Goal: Navigation & Orientation: Find specific page/section

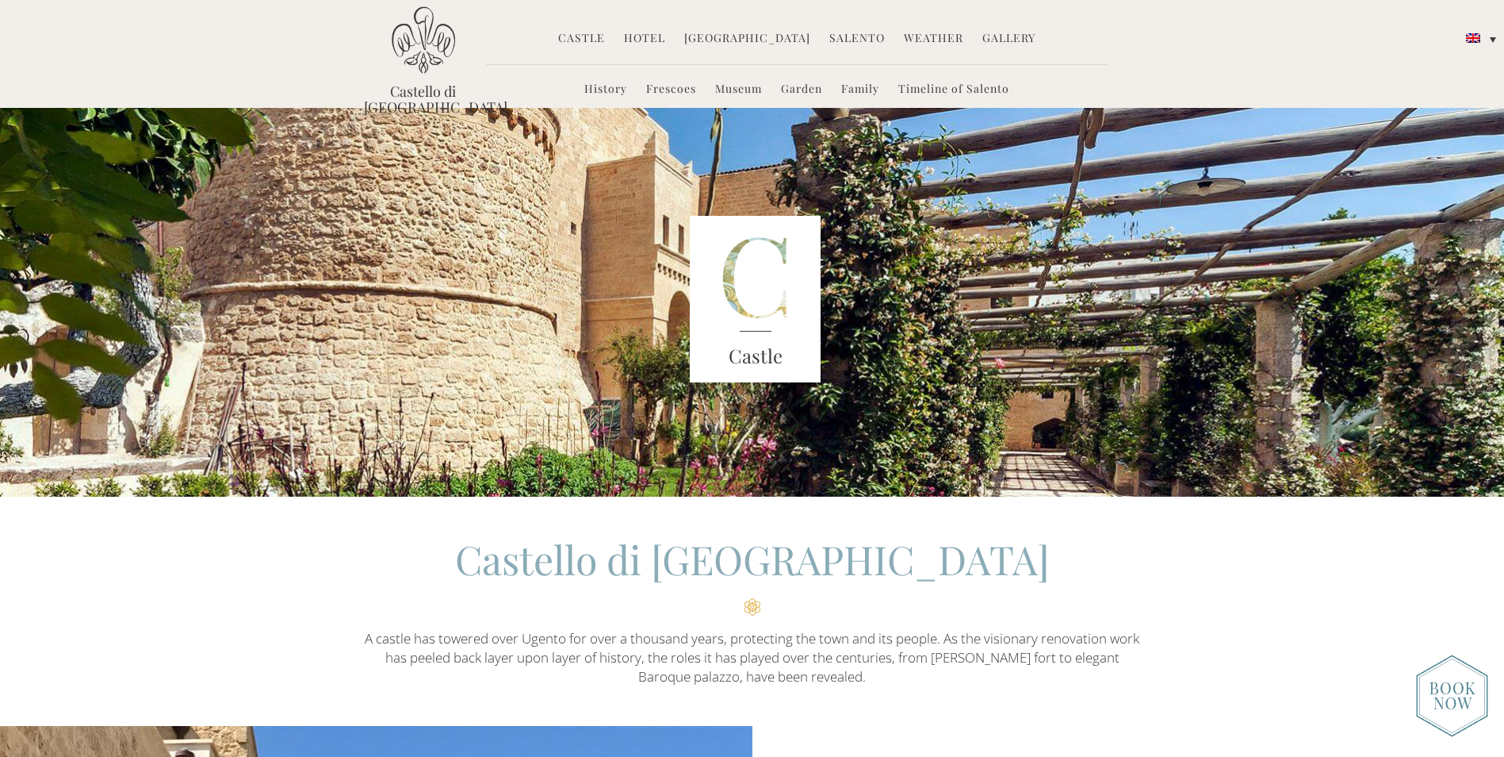
click at [638, 38] on link "Hotel" at bounding box center [644, 39] width 41 height 18
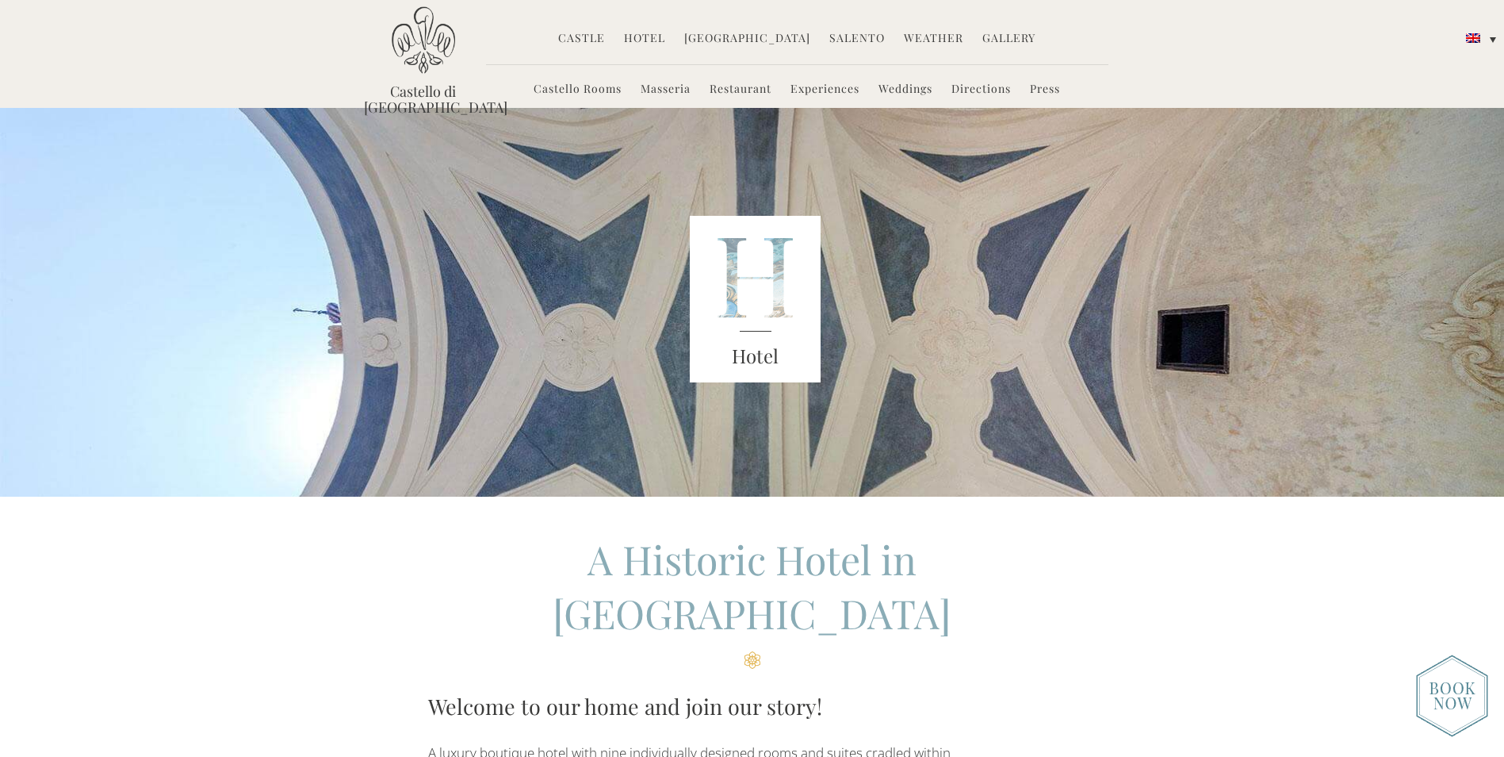
click at [1141, 63] on div "Castello di [GEOGRAPHIC_DATA] MENU [GEOGRAPHIC_DATA] History Frescoes Museum Ga…" at bounding box center [752, 59] width 801 height 106
click at [1013, 39] on link "Gallery" at bounding box center [1009, 39] width 53 height 18
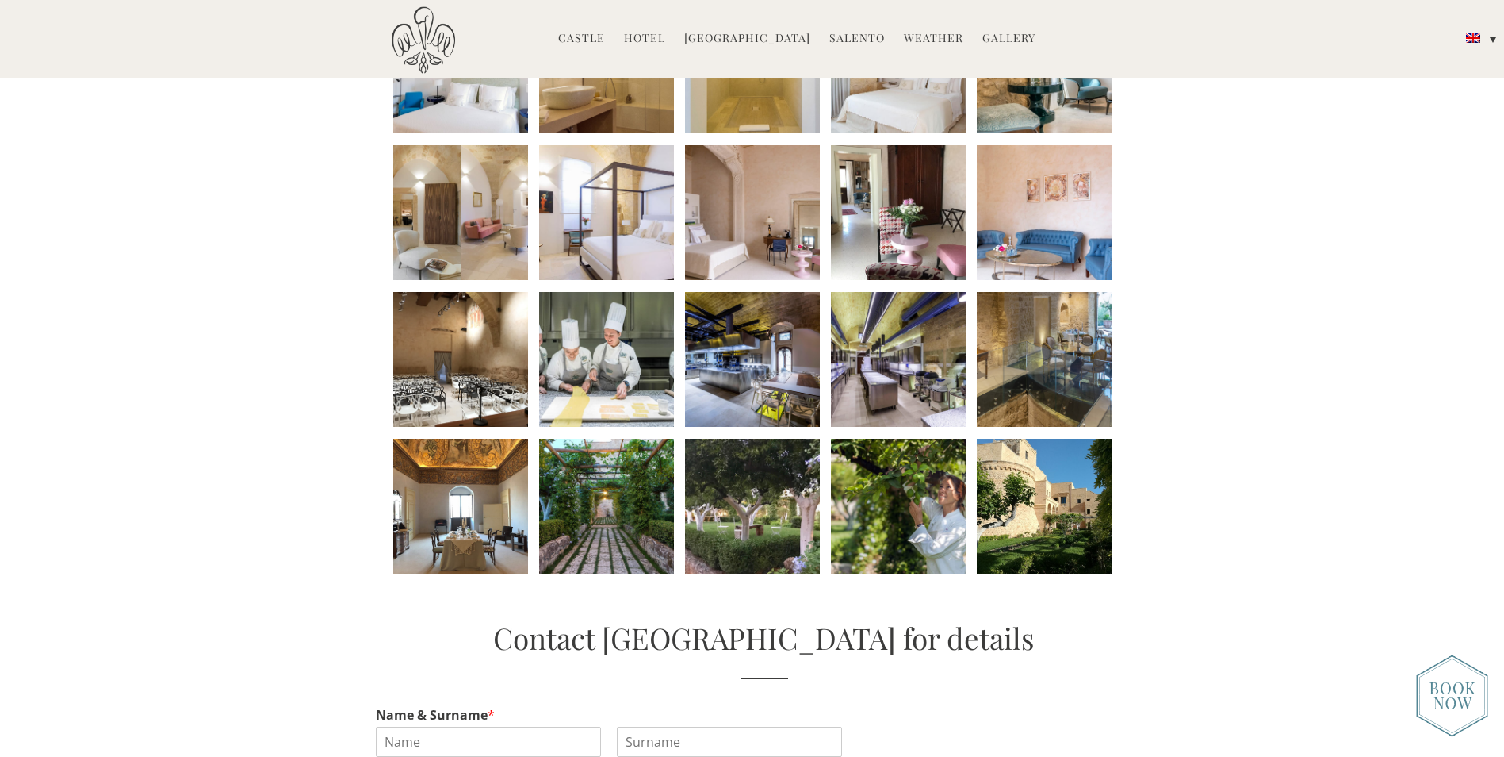
scroll to position [634, 0]
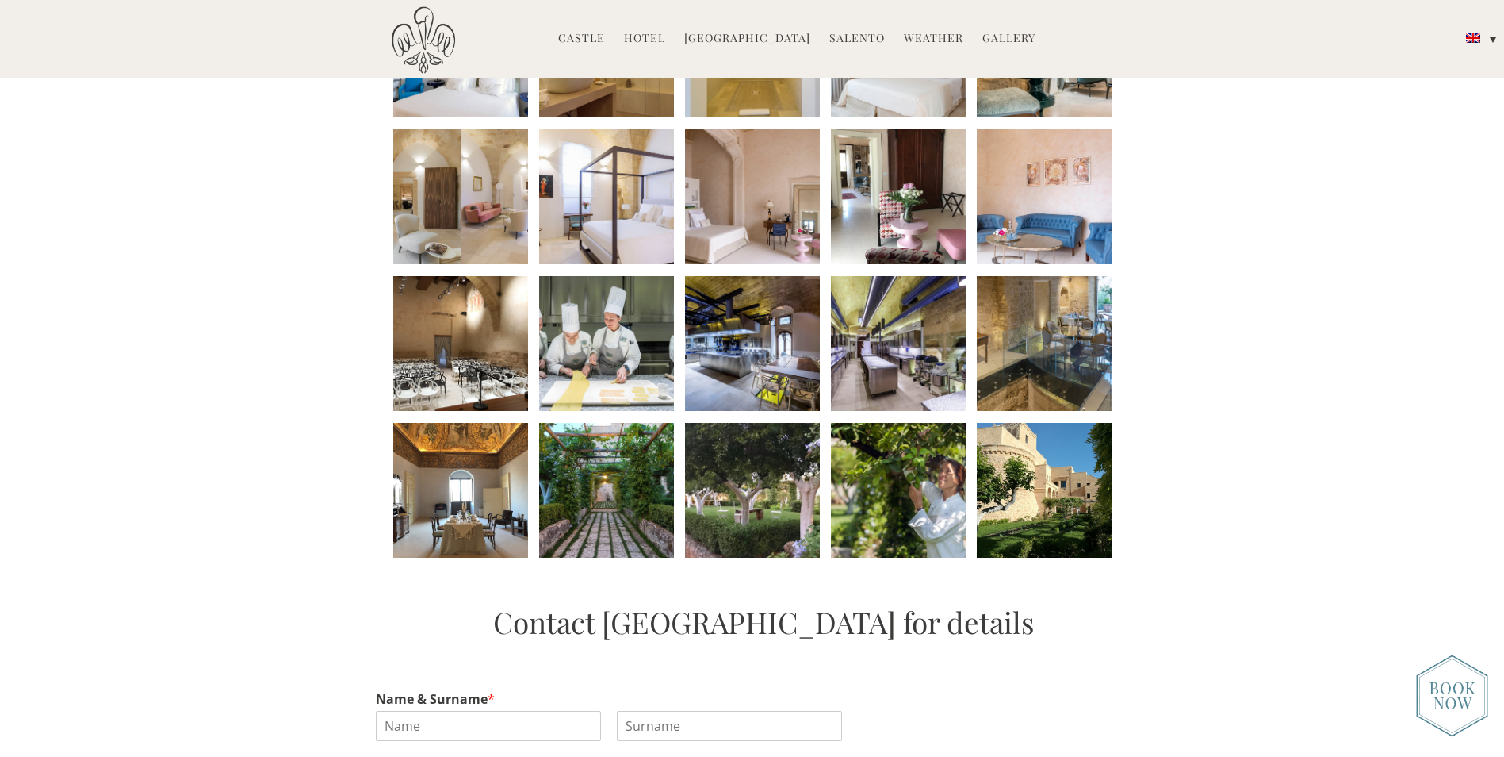
click at [1063, 467] on li at bounding box center [1044, 490] width 135 height 135
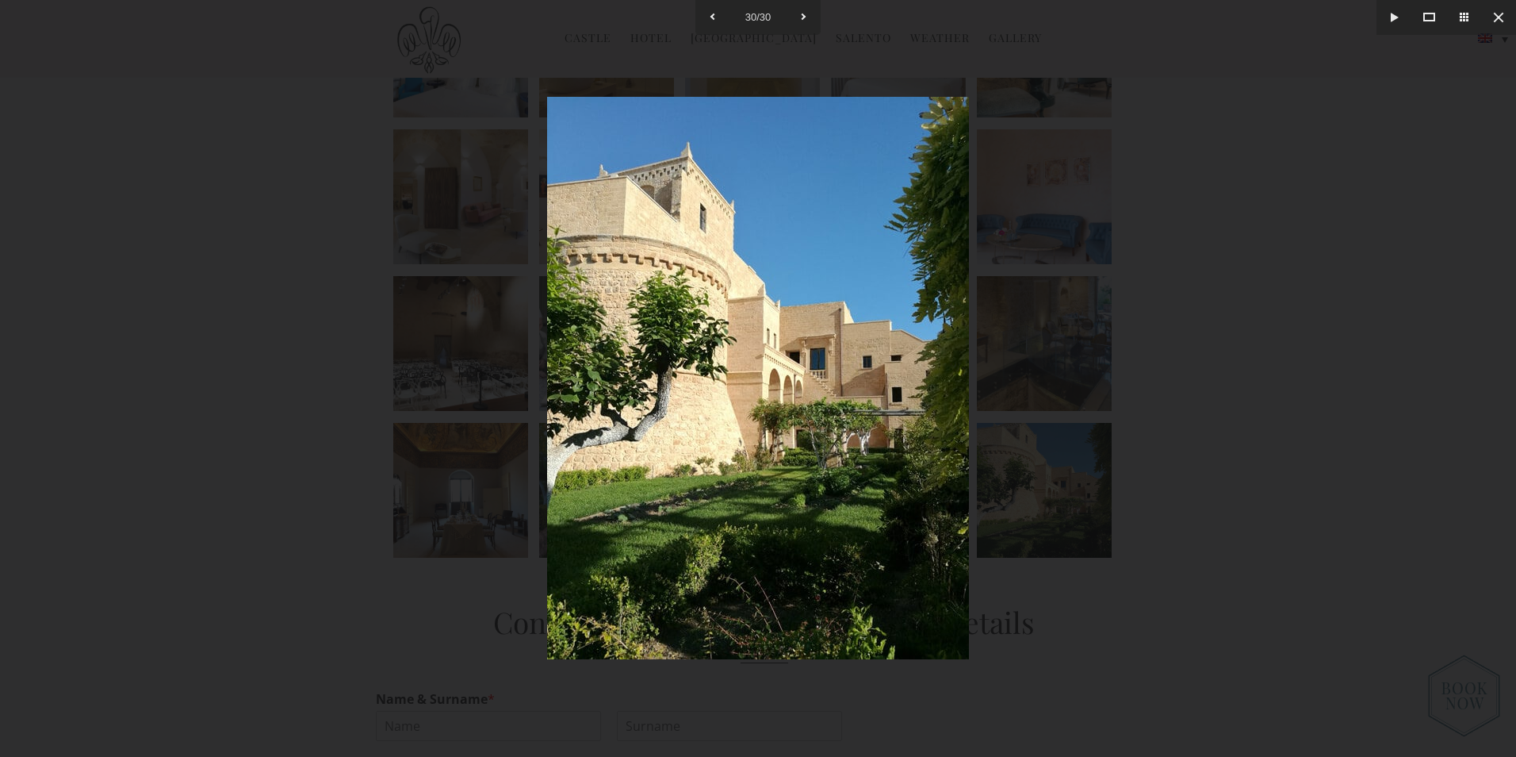
click at [1062, 464] on div at bounding box center [758, 378] width 1516 height 757
